Goal: Task Accomplishment & Management: Use online tool/utility

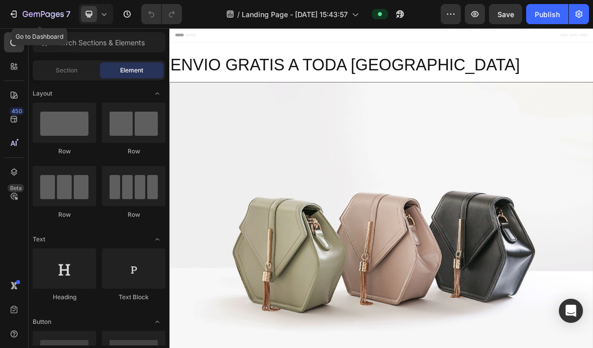
click at [13, 12] on icon "button" at bounding box center [14, 14] width 10 height 10
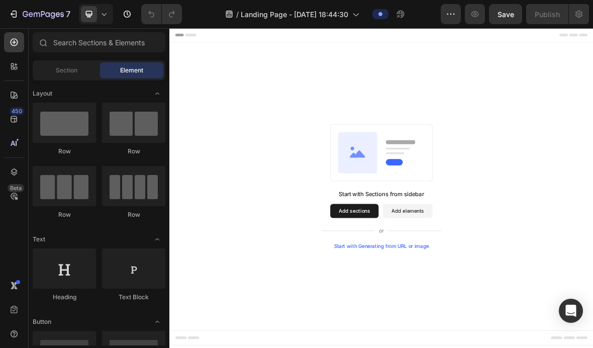
click at [105, 12] on icon at bounding box center [104, 14] width 10 height 10
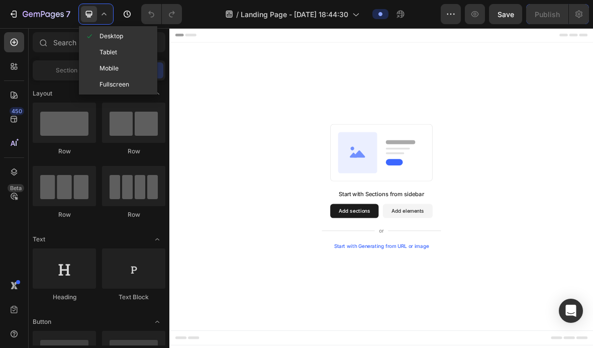
click at [107, 69] on span "Mobile" at bounding box center [109, 68] width 19 height 10
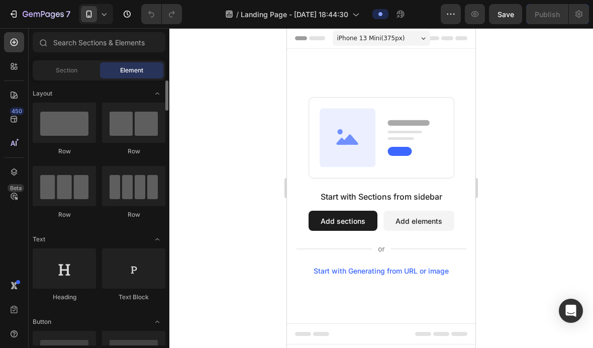
click at [61, 121] on div at bounding box center [64, 123] width 63 height 40
click at [72, 72] on span "Section" at bounding box center [67, 70] width 22 height 9
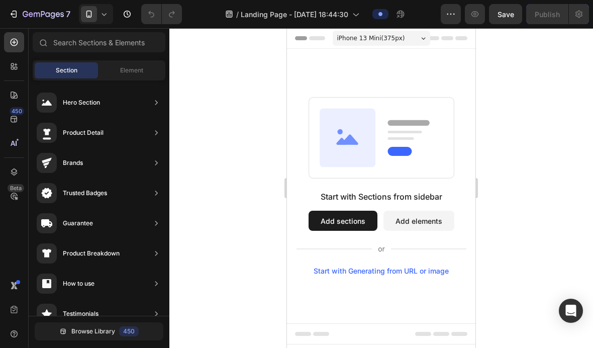
click at [129, 71] on span "Element" at bounding box center [131, 70] width 23 height 9
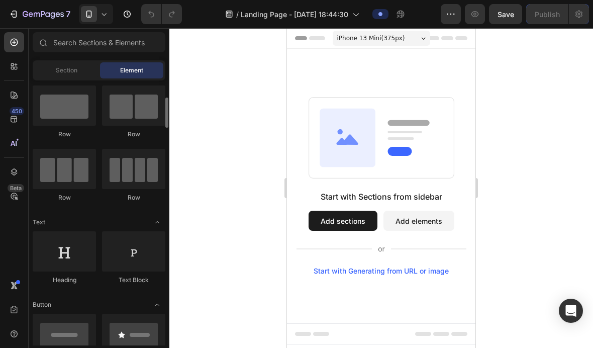
scroll to position [0, 0]
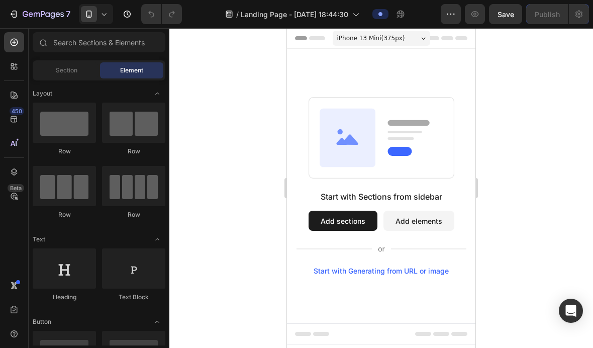
click at [74, 123] on div at bounding box center [64, 123] width 63 height 40
click at [73, 126] on div at bounding box center [64, 123] width 63 height 40
click at [72, 128] on div at bounding box center [64, 123] width 63 height 40
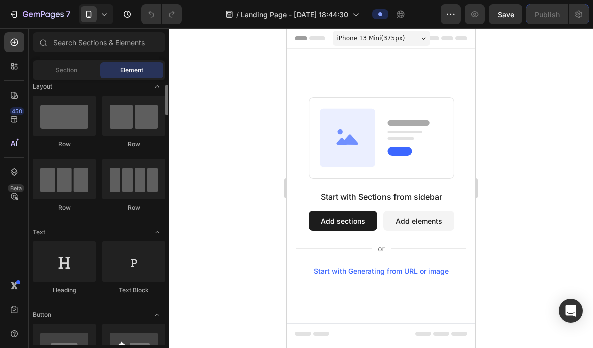
scroll to position [11, 0]
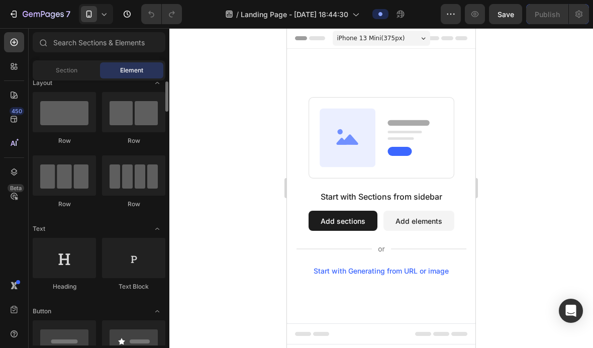
click at [64, 70] on span "Section" at bounding box center [67, 70] width 22 height 9
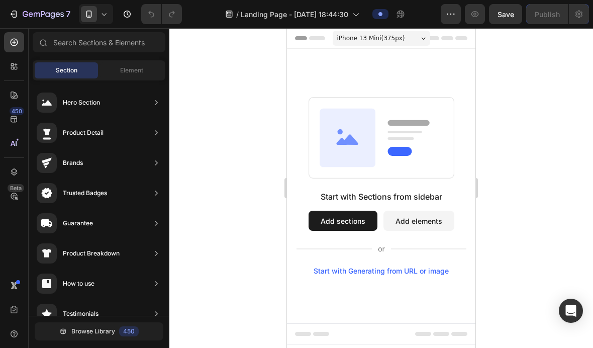
click at [122, 63] on div "Element" at bounding box center [131, 70] width 63 height 16
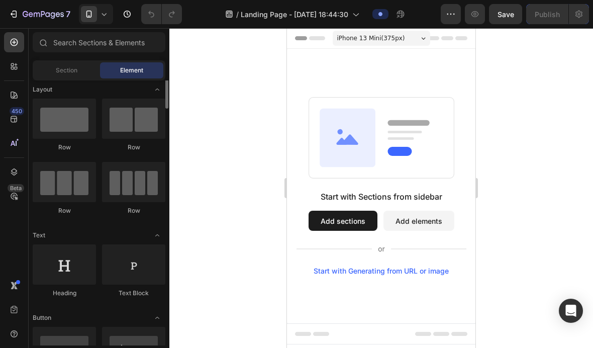
scroll to position [0, 0]
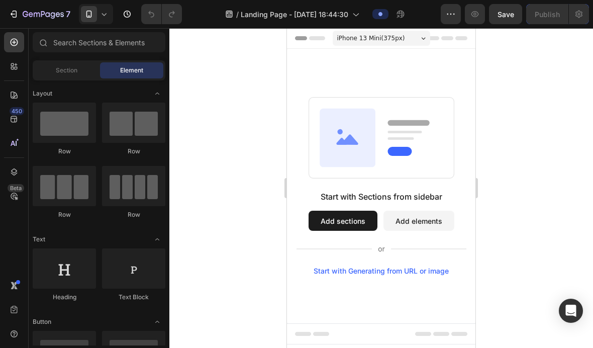
click at [55, 128] on div at bounding box center [64, 123] width 63 height 40
click at [78, 154] on div "Row" at bounding box center [64, 150] width 63 height 9
click at [65, 117] on div at bounding box center [64, 123] width 63 height 40
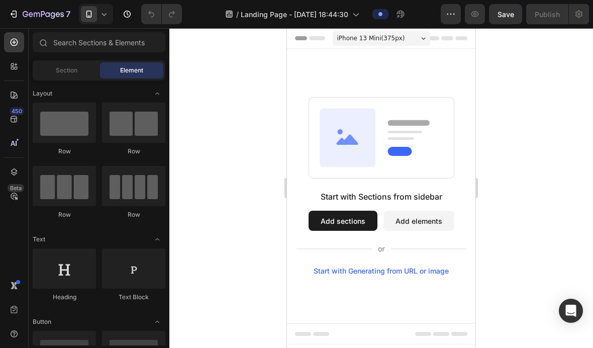
click at [59, 120] on div at bounding box center [64, 123] width 63 height 40
click at [75, 119] on div at bounding box center [64, 123] width 63 height 40
click at [87, 110] on div at bounding box center [64, 123] width 63 height 40
click at [90, 112] on div at bounding box center [64, 123] width 63 height 40
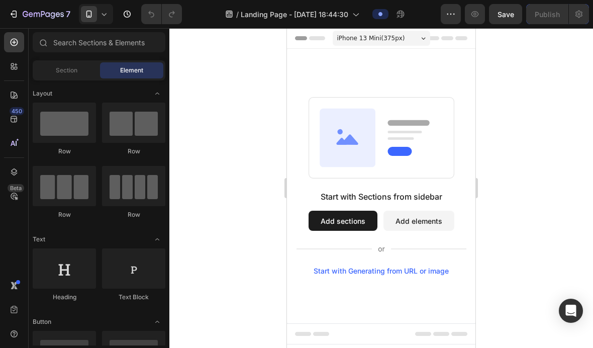
click at [89, 114] on div at bounding box center [64, 123] width 63 height 40
click at [86, 114] on div at bounding box center [64, 123] width 63 height 40
click at [82, 115] on div at bounding box center [64, 123] width 63 height 40
click at [53, 121] on div at bounding box center [64, 123] width 63 height 40
click at [75, 75] on div "Section" at bounding box center [66, 70] width 63 height 16
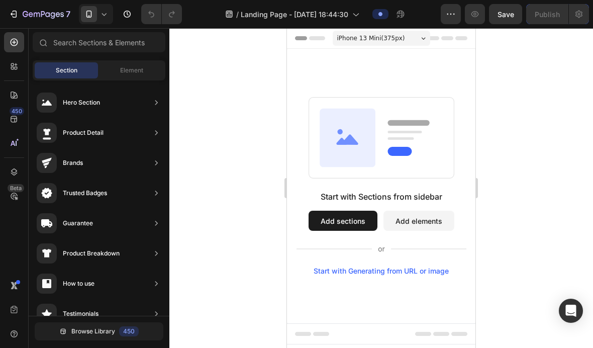
click at [115, 74] on div "Element" at bounding box center [131, 70] width 63 height 16
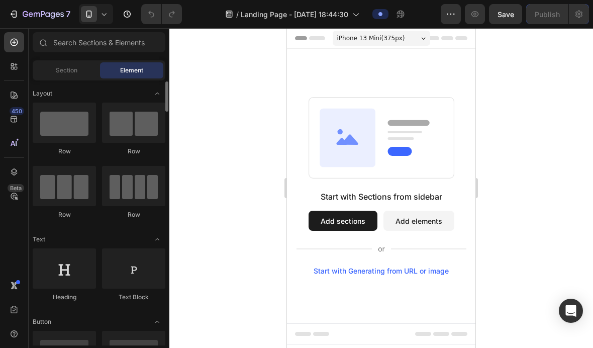
scroll to position [28, 0]
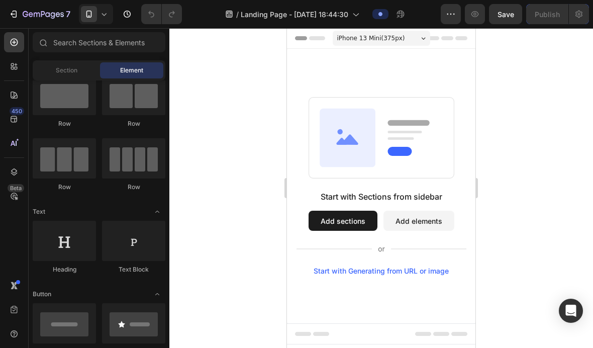
click at [334, 222] on button "Add sections" at bounding box center [343, 221] width 69 height 20
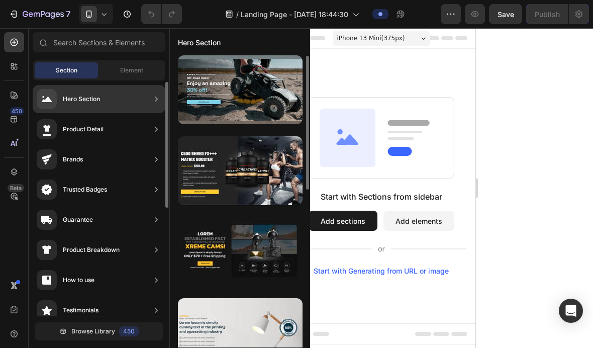
scroll to position [3, 0]
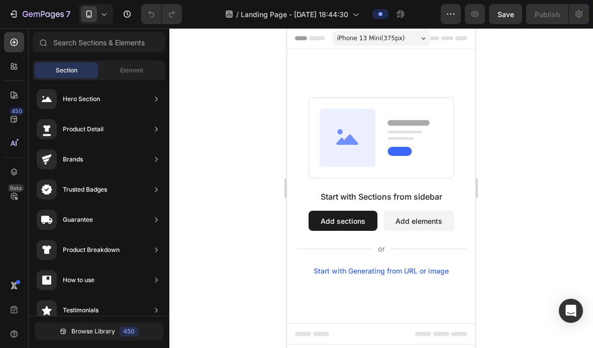
click at [125, 65] on div "Element" at bounding box center [131, 70] width 63 height 16
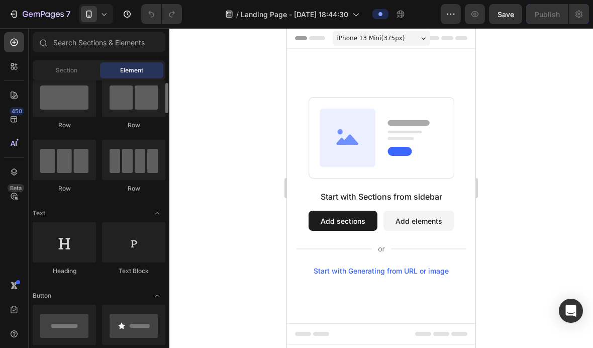
scroll to position [0, 0]
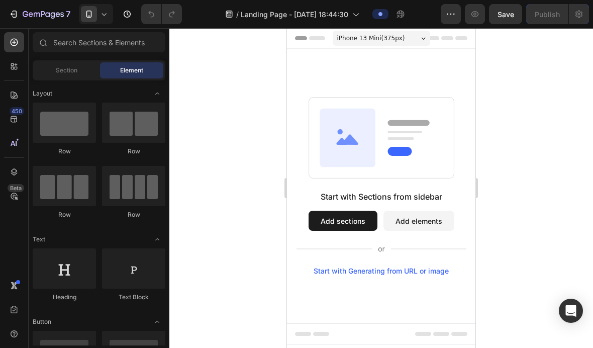
click at [65, 120] on div at bounding box center [64, 123] width 63 height 40
click at [73, 173] on div at bounding box center [64, 186] width 63 height 40
click at [55, 109] on div at bounding box center [64, 123] width 63 height 40
click at [55, 125] on div at bounding box center [64, 123] width 63 height 40
click at [14, 69] on icon at bounding box center [14, 66] width 10 height 10
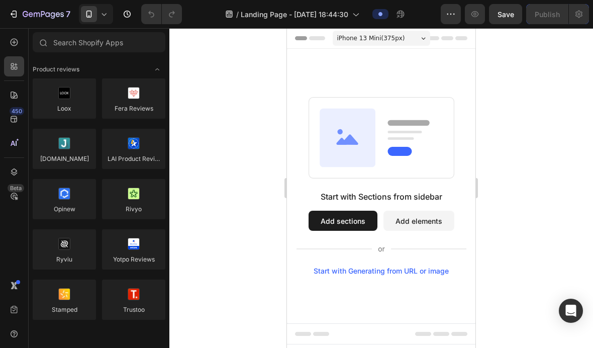
click at [222, 76] on div at bounding box center [381, 188] width 424 height 320
click at [17, 43] on icon at bounding box center [14, 42] width 10 height 10
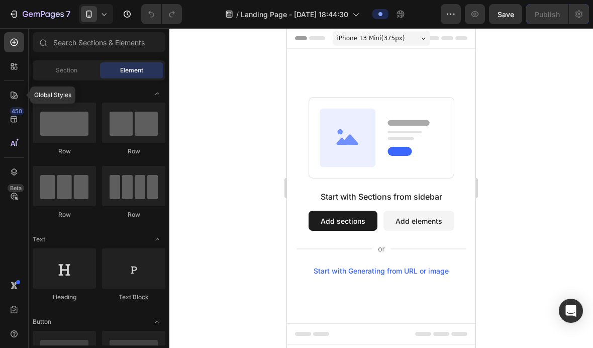
click at [13, 98] on icon at bounding box center [14, 95] width 7 height 7
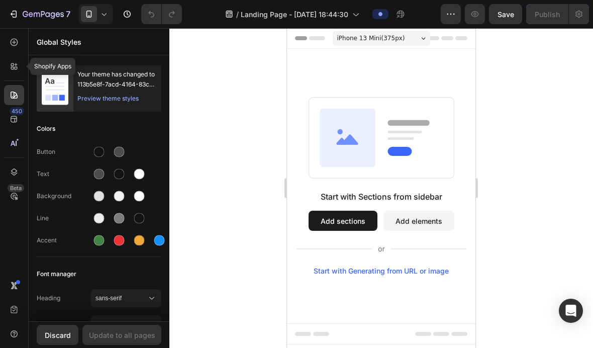
click at [15, 69] on icon at bounding box center [16, 68] width 3 height 3
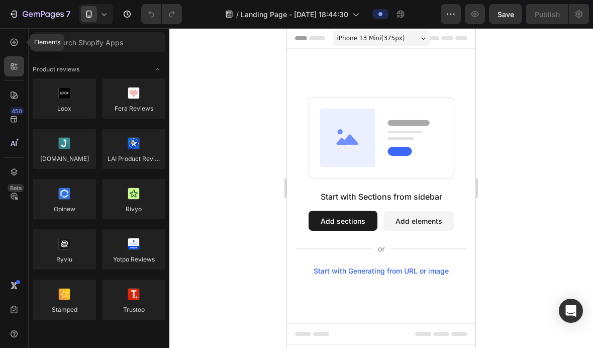
click at [22, 45] on div at bounding box center [14, 42] width 20 height 20
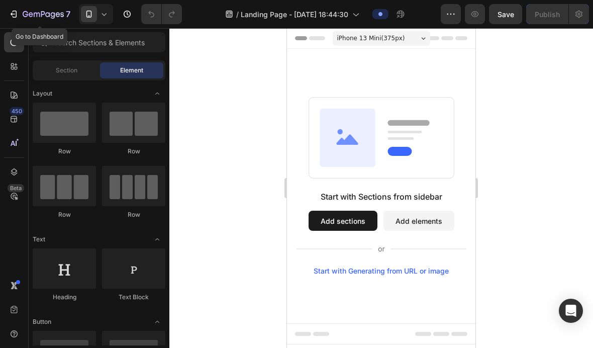
click at [17, 18] on icon "button" at bounding box center [14, 14] width 10 height 10
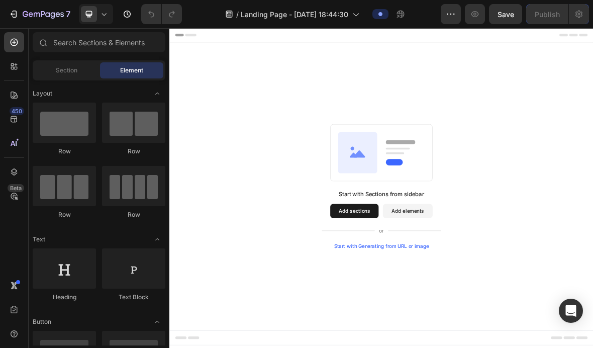
click at [67, 72] on span "Section" at bounding box center [67, 70] width 22 height 9
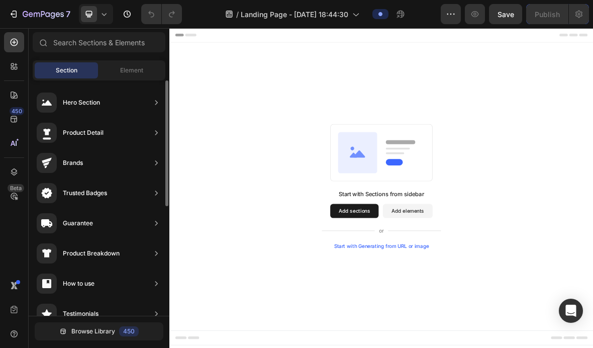
click at [119, 74] on div "Element" at bounding box center [131, 70] width 63 height 16
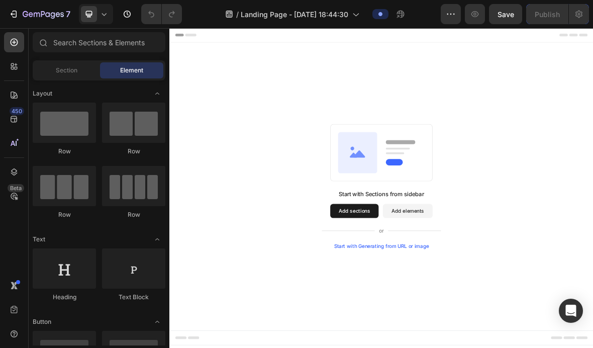
click at [437, 282] on button "Add sections" at bounding box center [432, 289] width 69 height 20
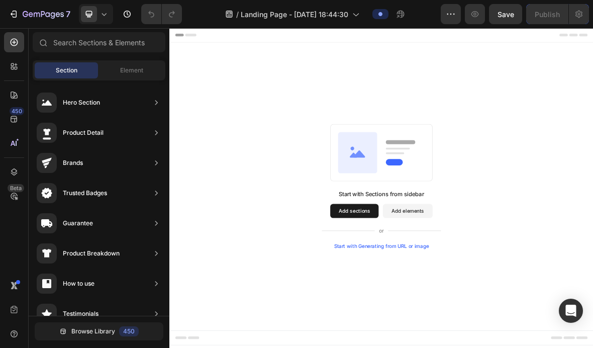
click at [126, 77] on div "Element" at bounding box center [131, 70] width 63 height 16
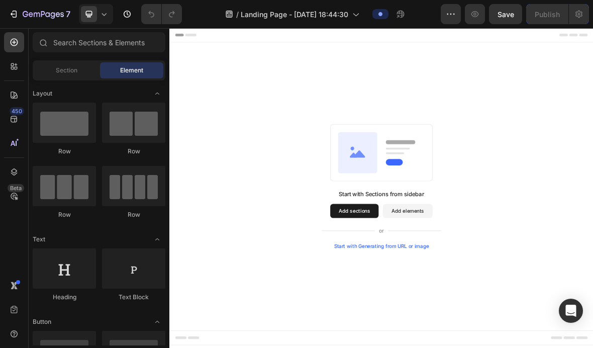
click at [570, 194] on div "Start with Sections from sidebar Add sections Add elements Start with Generatin…" at bounding box center [471, 254] width 531 height 178
click at [537, 135] on div "Start with Sections from sidebar Add sections Add elements Start with Generatin…" at bounding box center [470, 254] width 603 height 410
click at [423, 204] on icon at bounding box center [437, 205] width 56 height 58
click at [441, 208] on icon at bounding box center [439, 207] width 17 height 11
click at [89, 19] on icon at bounding box center [89, 14] width 10 height 10
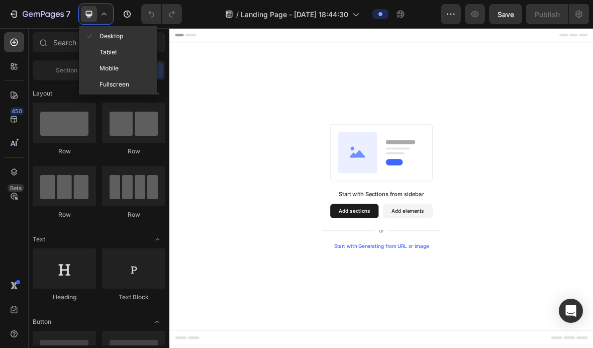
click at [224, 155] on div "Start with Sections from sidebar Add sections Add elements Start with Generatin…" at bounding box center [470, 254] width 603 height 410
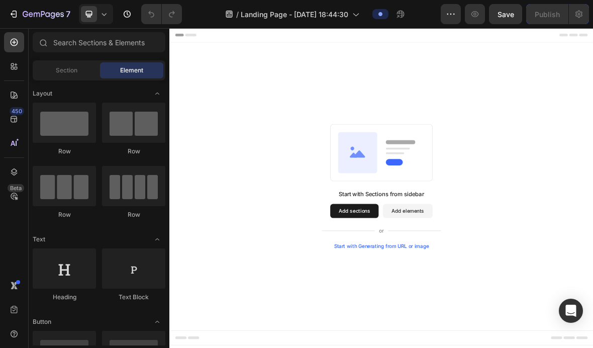
click at [95, 14] on span at bounding box center [89, 14] width 16 height 16
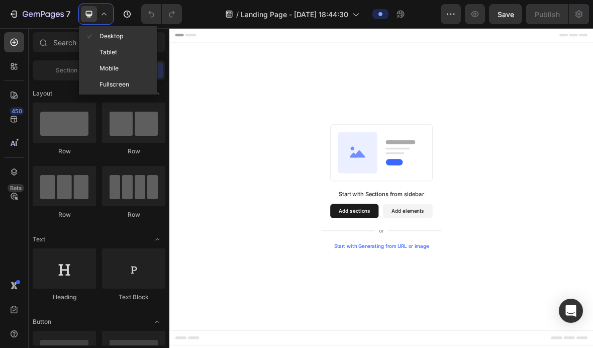
click at [110, 47] on div "Tablet" at bounding box center [118, 52] width 74 height 16
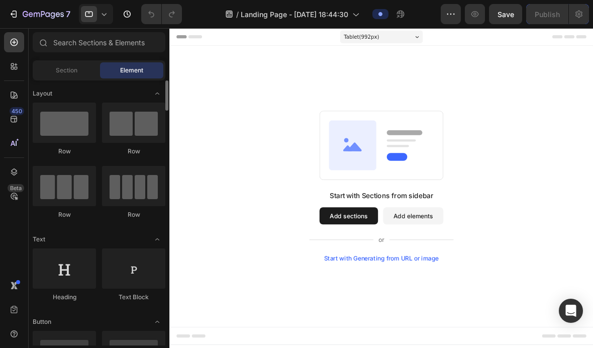
click at [370, 258] on button "Add sections" at bounding box center [380, 249] width 69 height 20
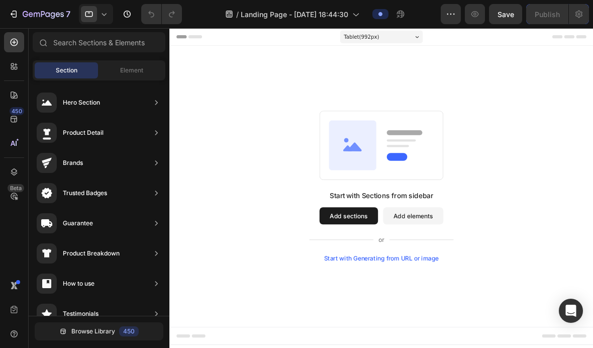
click at [377, 253] on button "Add sections" at bounding box center [380, 249] width 69 height 20
click at [104, 12] on icon at bounding box center [104, 14] width 10 height 10
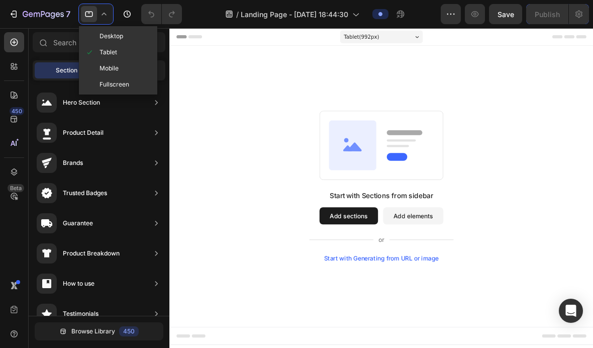
click at [98, 71] on span at bounding box center [92, 68] width 15 height 8
